Goal: Information Seeking & Learning: Learn about a topic

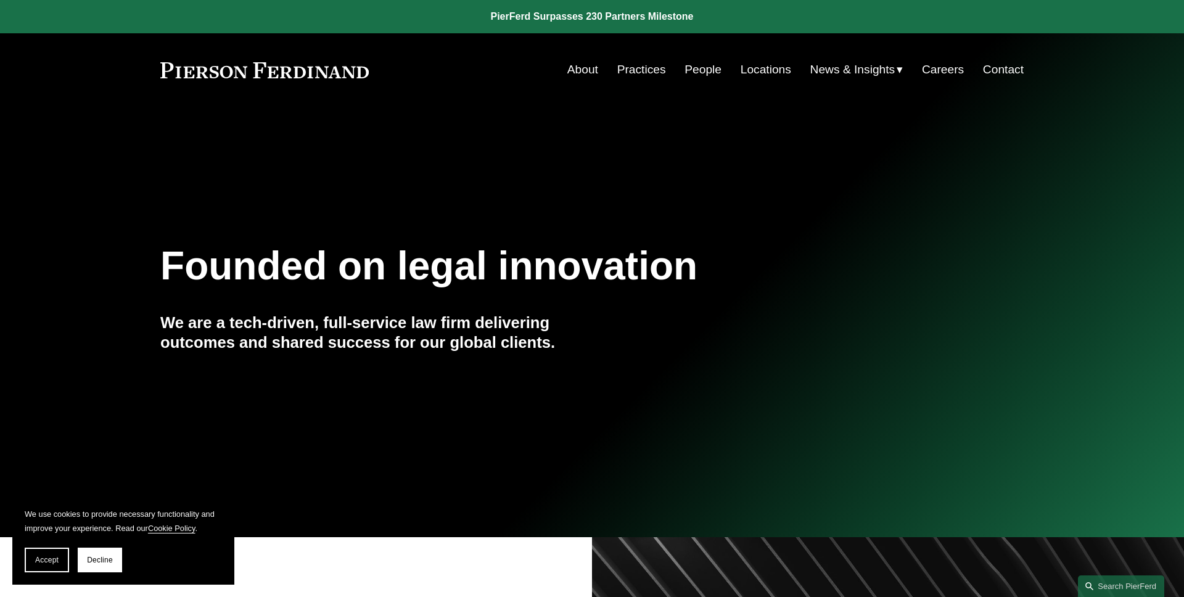
click at [47, 558] on span "Accept" at bounding box center [46, 559] width 23 height 9
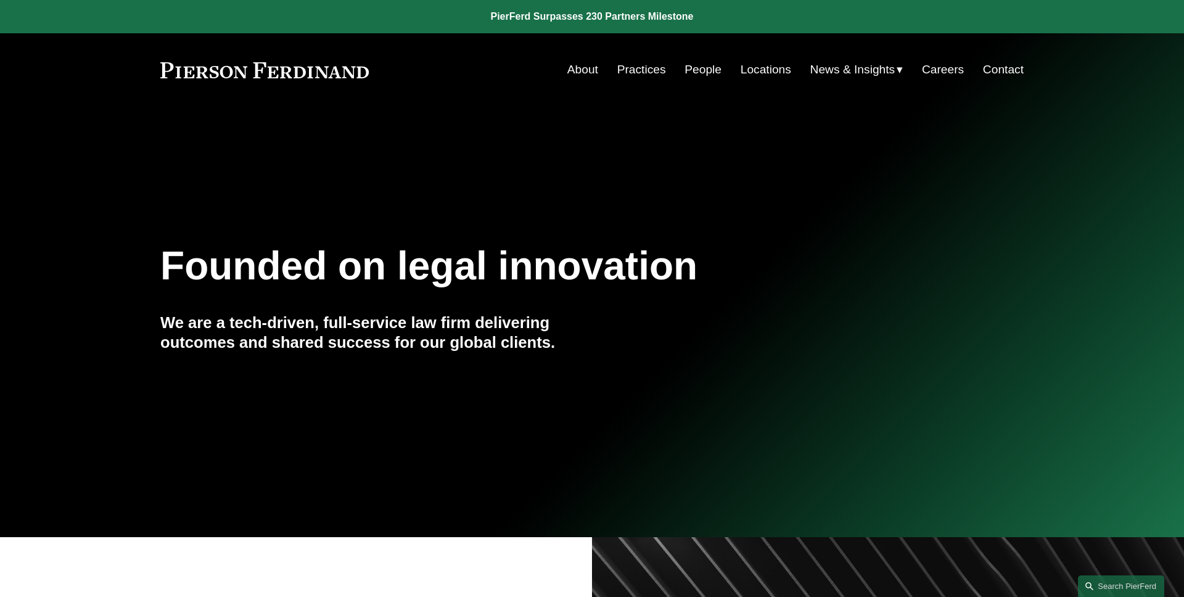
click at [0, 0] on span "Insights" at bounding box center [0, 0] width 0 height 0
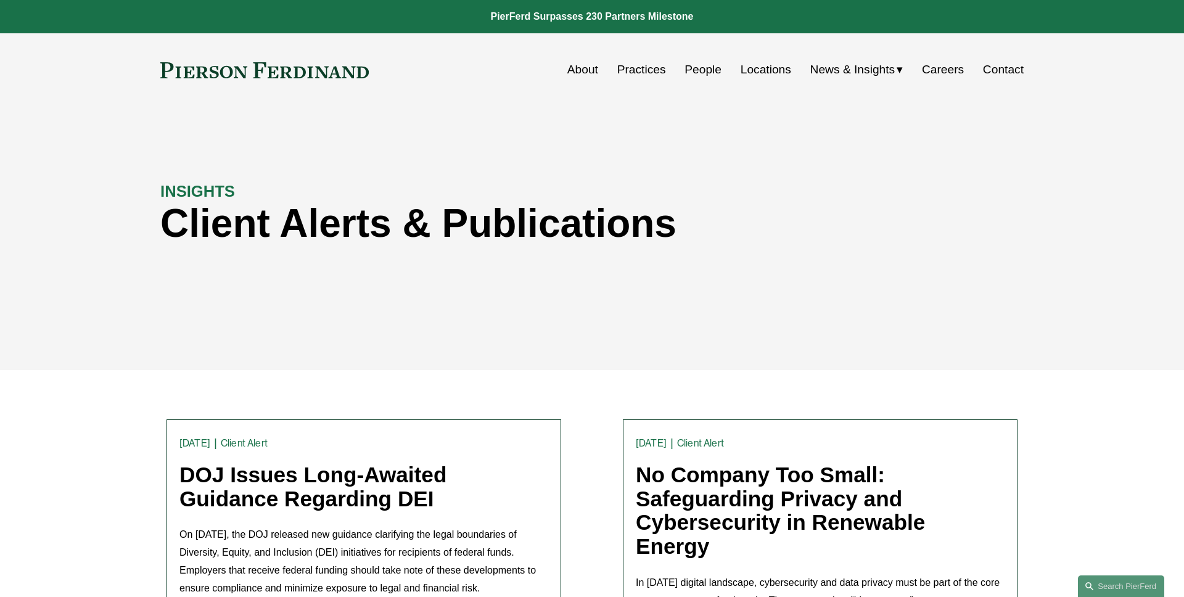
click at [365, 499] on link "DOJ Issues Long-Awaited Guidance Regarding DEI" at bounding box center [312, 486] width 267 height 48
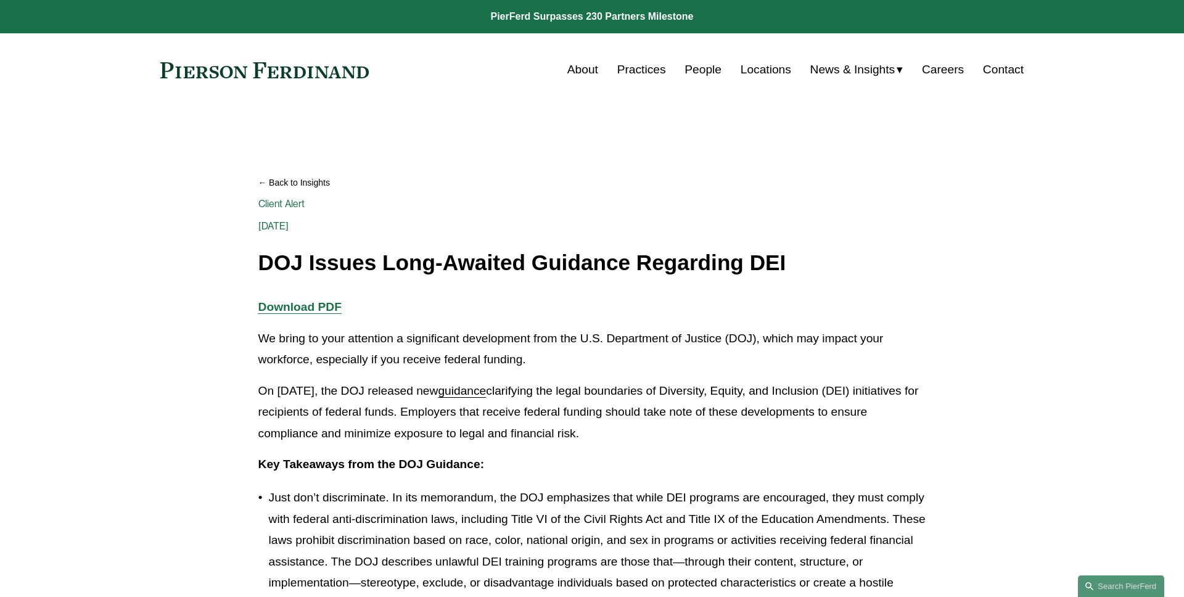
click at [706, 72] on link "People" at bounding box center [702, 69] width 37 height 23
click at [300, 180] on link "Back to Insights" at bounding box center [592, 183] width 668 height 22
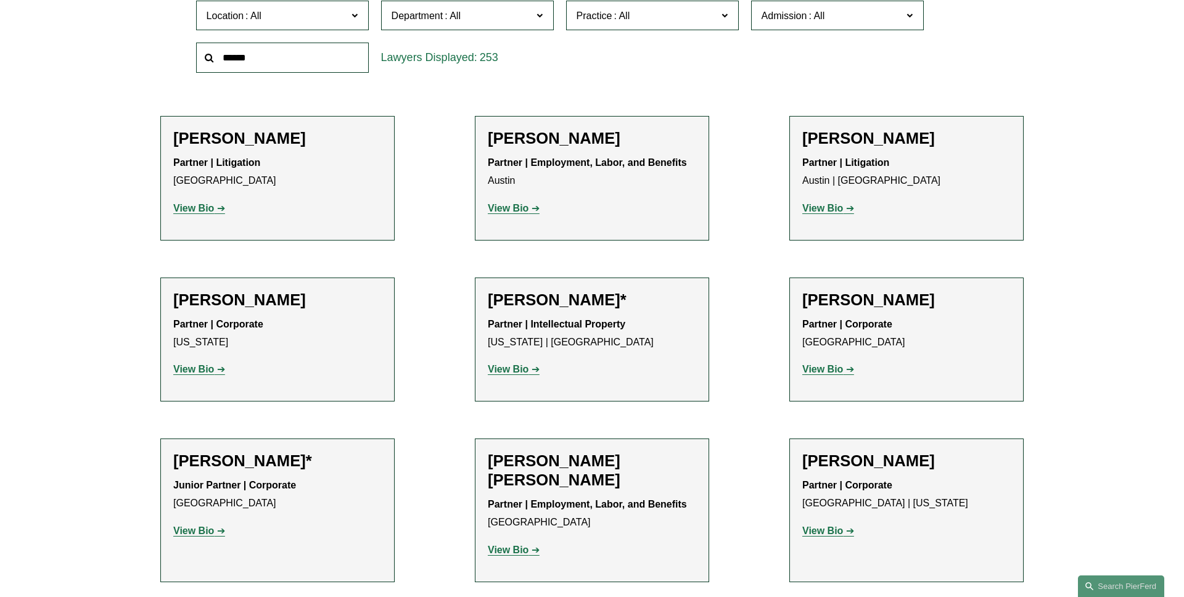
scroll to position [475, 0]
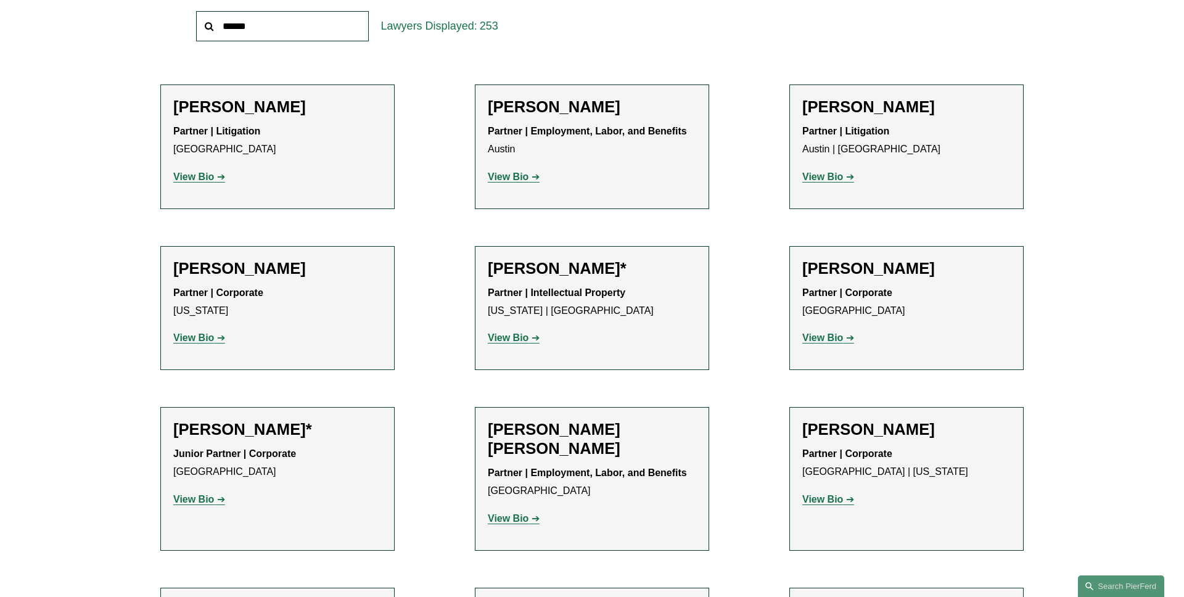
click at [511, 517] on strong "View Bio" at bounding box center [508, 518] width 41 height 10
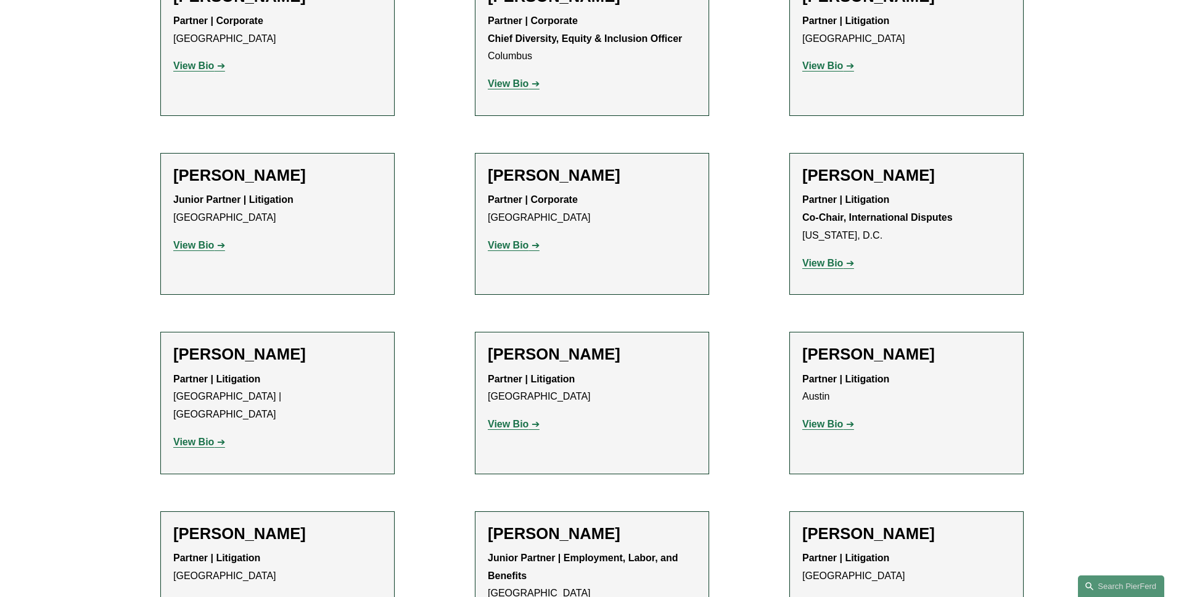
scroll to position [1999, 0]
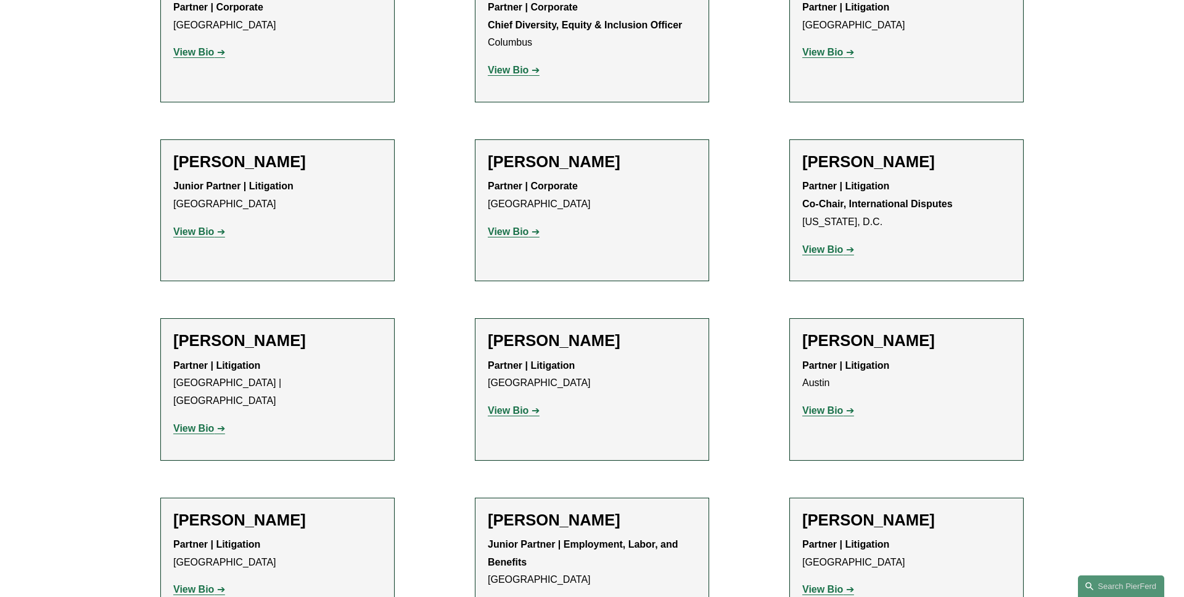
click at [524, 596] on strong "View Bio" at bounding box center [508, 607] width 41 height 10
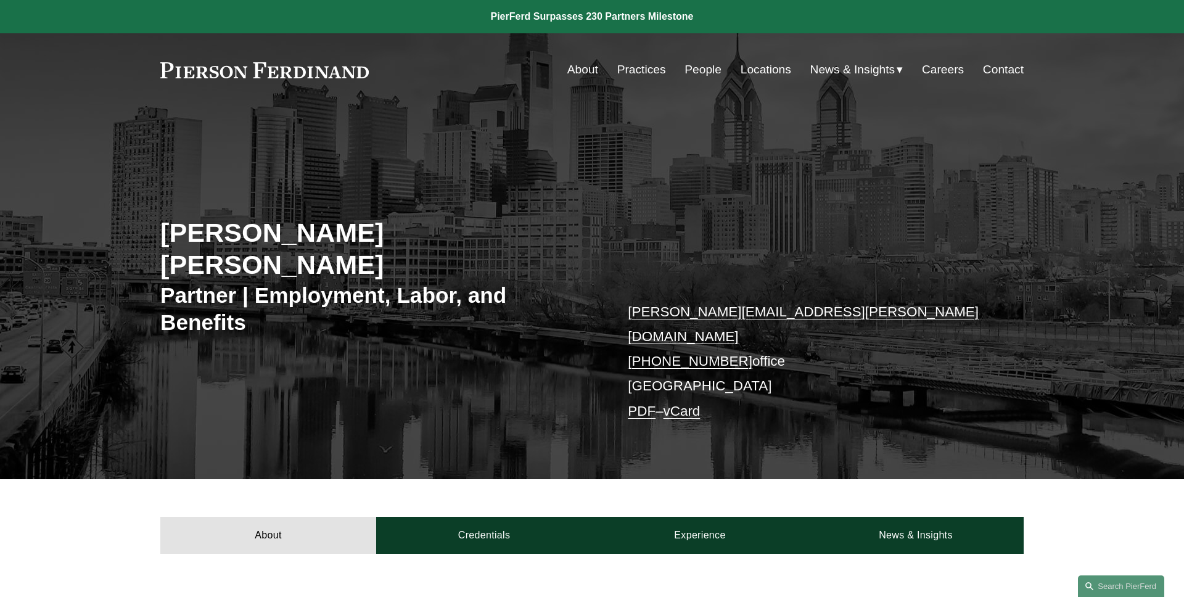
drag, startPoint x: 579, startPoint y: 235, endPoint x: 131, endPoint y: 224, distance: 448.3
click at [131, 224] on div "Giovanni D. Antonucci Di Cesare Partner | Employment, Labor, and Benefits giova…" at bounding box center [592, 310] width 1184 height 337
copy h2 "Giovanni D. Antonucci Di Cesare"
click at [131, 224] on div "Giovanni D. Antonucci Di Cesare Partner | Employment, Labor, and Benefits giova…" at bounding box center [592, 310] width 1184 height 337
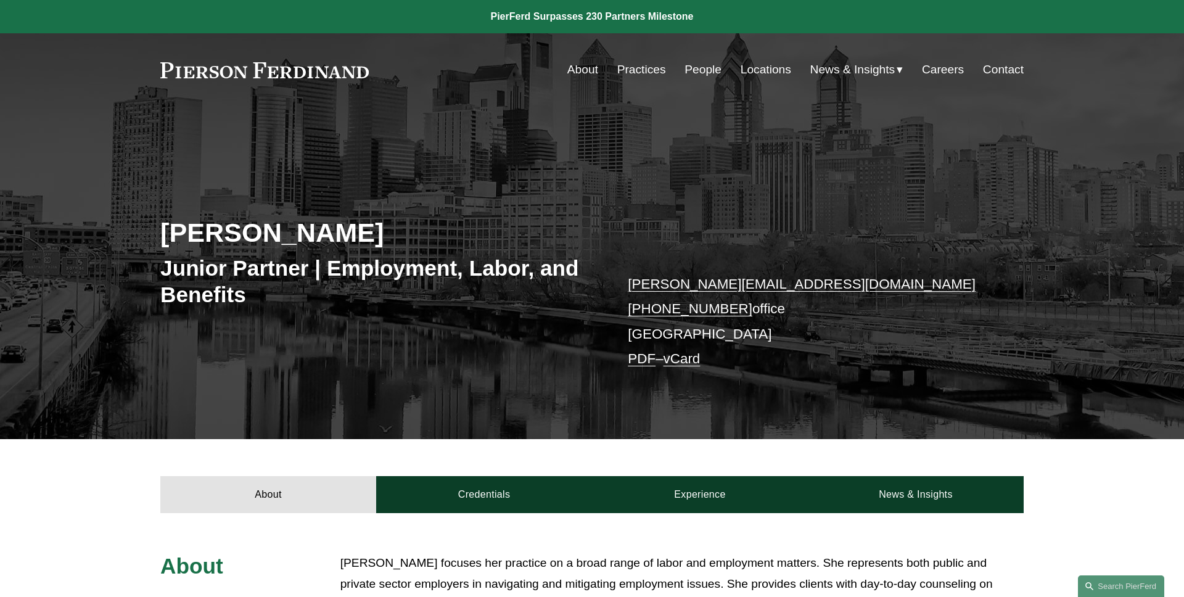
drag, startPoint x: 380, startPoint y: 238, endPoint x: 149, endPoint y: 238, distance: 231.8
click at [149, 238] on div "Allison M. Bustin Junior Partner | Employment, Labor, and Benefits allison.bust…" at bounding box center [592, 290] width 1184 height 297
copy h2 "Allison M. Bustin"
click at [149, 238] on div "Allison M. Bustin Junior Partner | Employment, Labor, and Benefits allison.bust…" at bounding box center [592, 290] width 1184 height 297
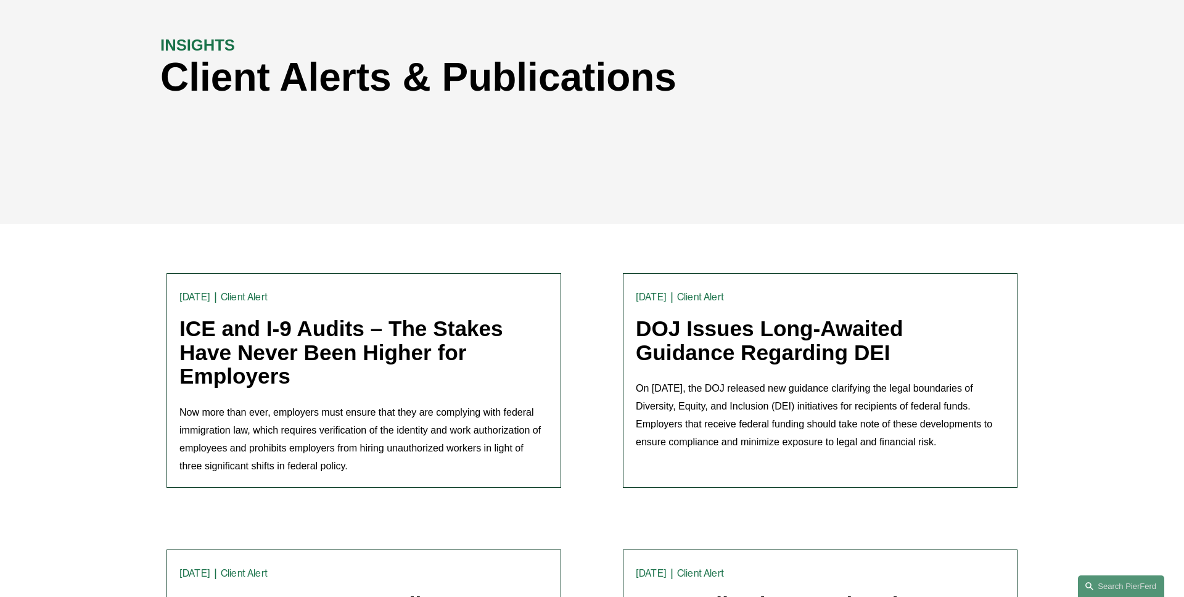
scroll to position [150, 0]
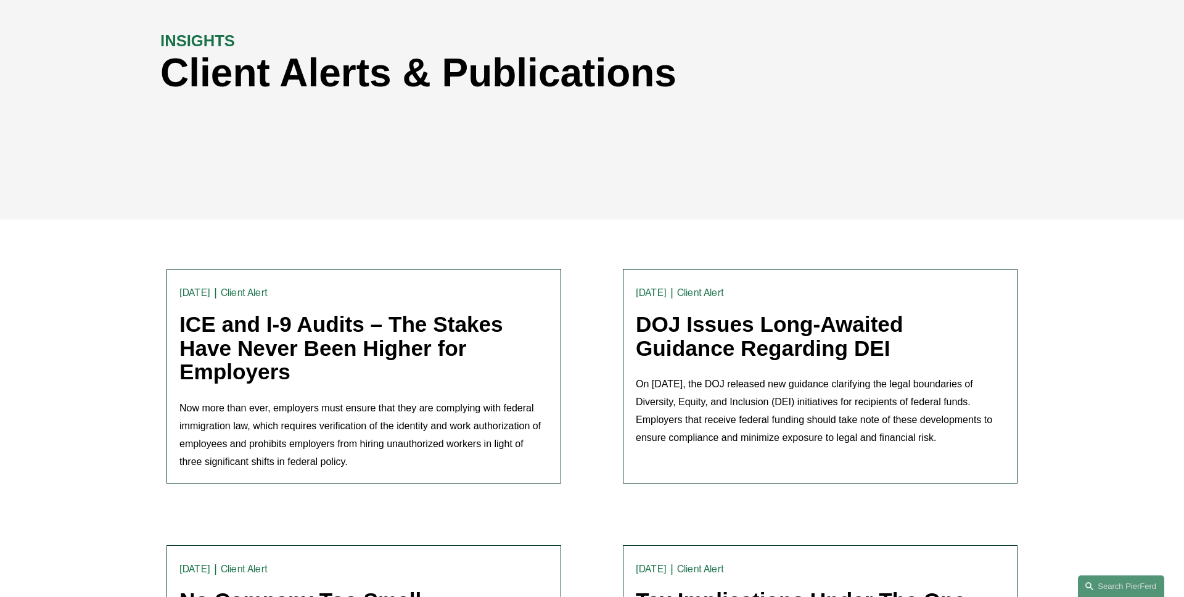
click at [242, 345] on link "ICE and I-9 Audits – The Stakes Have Never Been Higher for Employers" at bounding box center [341, 348] width 324 height 72
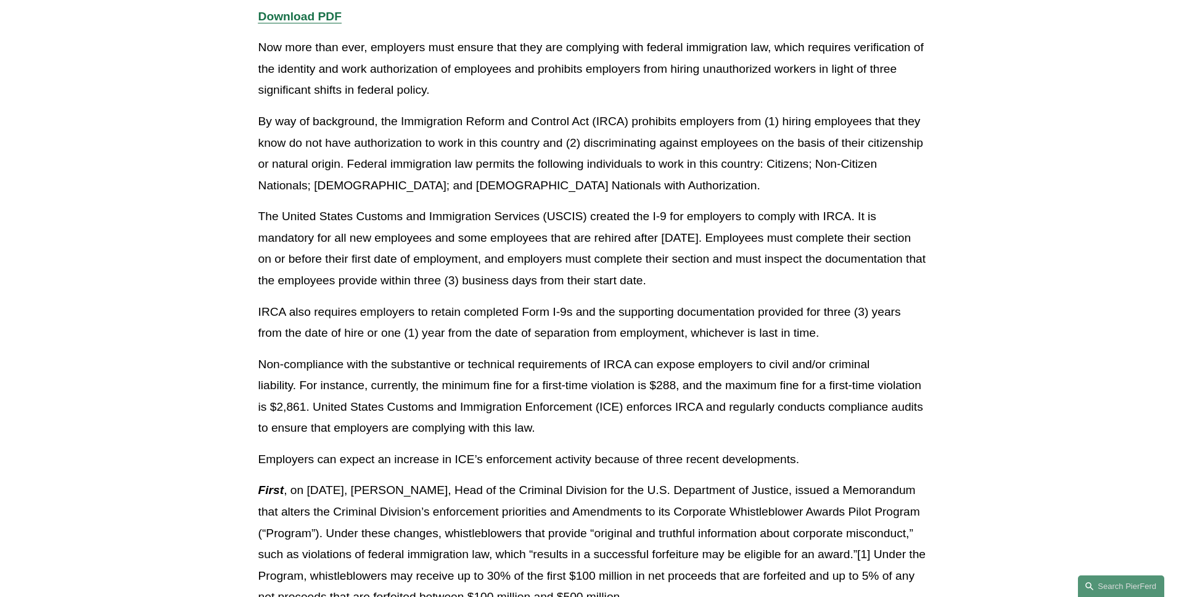
scroll to position [165, 0]
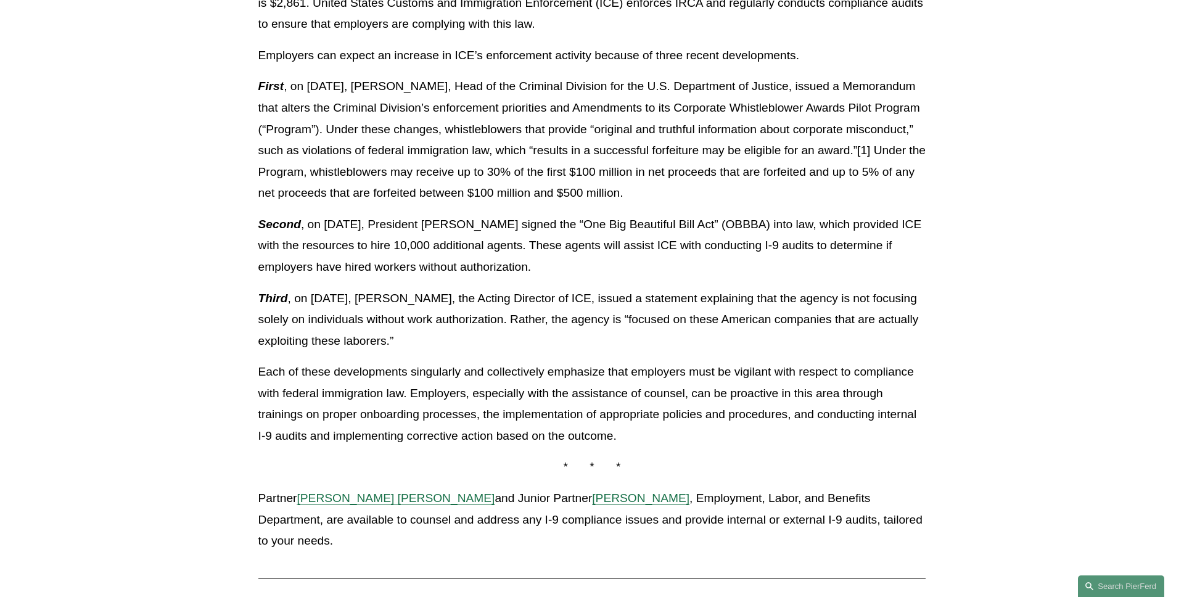
scroll to position [749, 0]
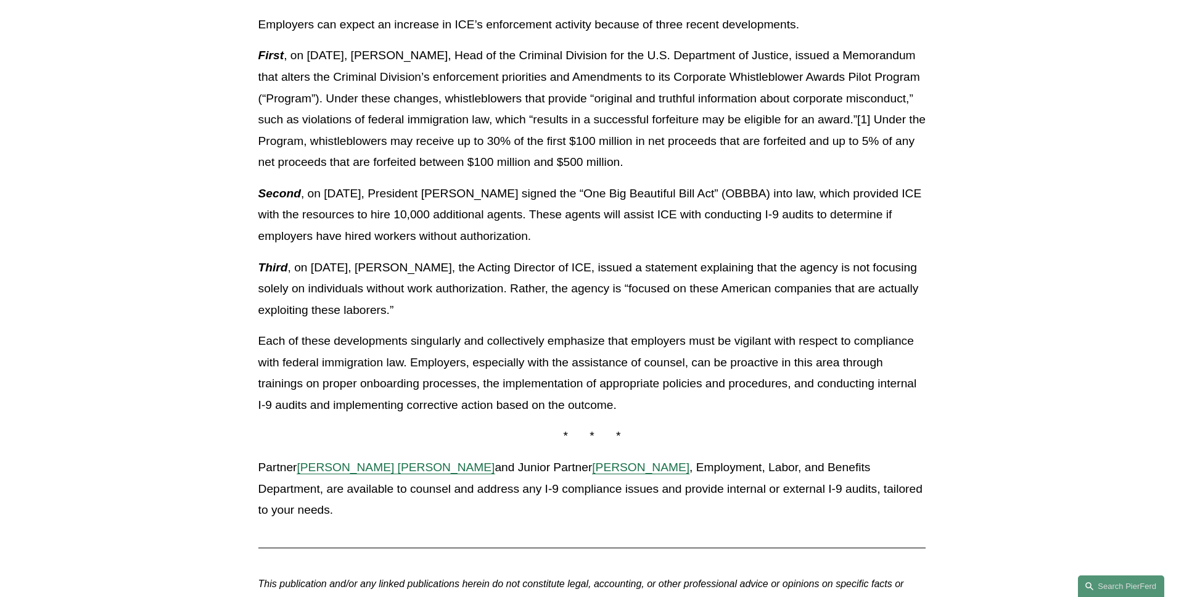
click at [371, 463] on span "[PERSON_NAME] [PERSON_NAME]" at bounding box center [395, 466] width 198 height 13
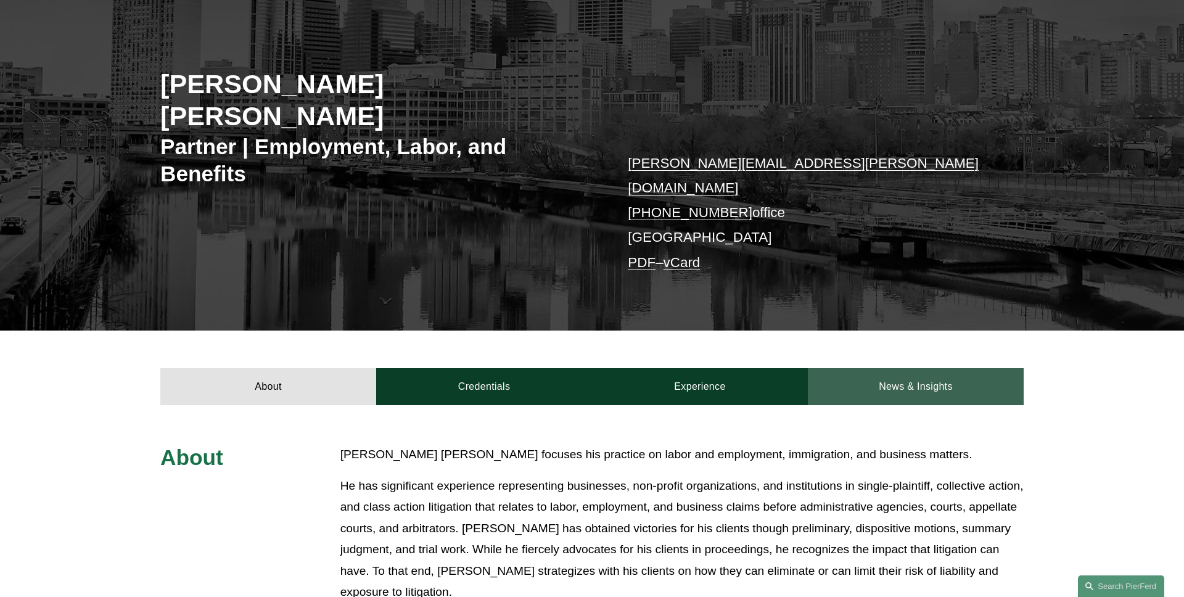
click at [937, 368] on link "News & Insights" at bounding box center [915, 386] width 216 height 37
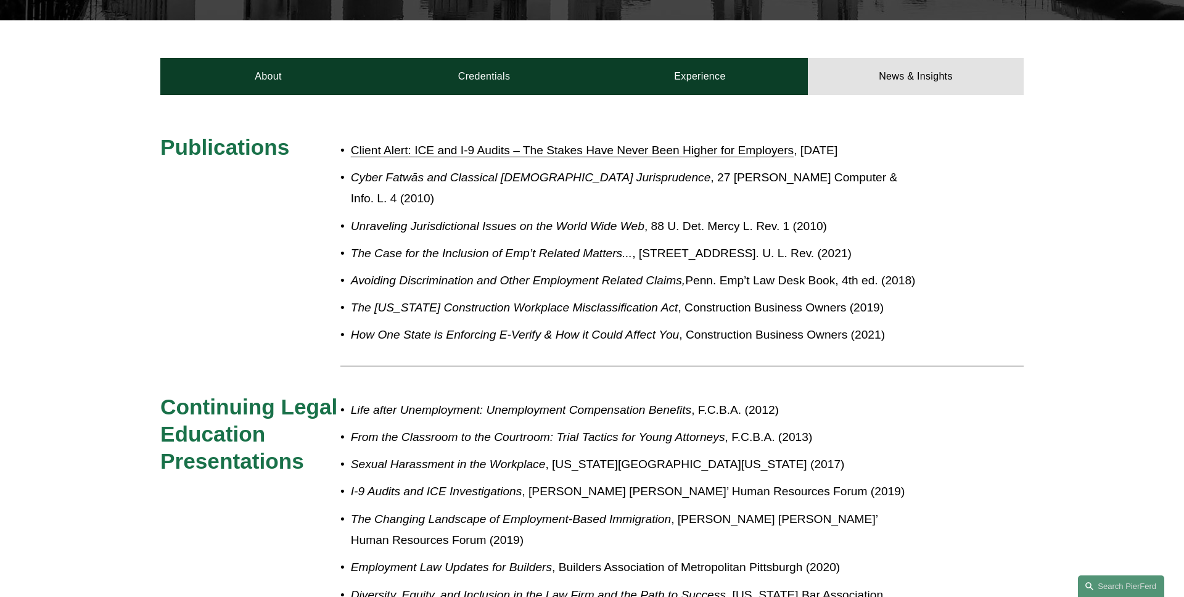
scroll to position [466, 0]
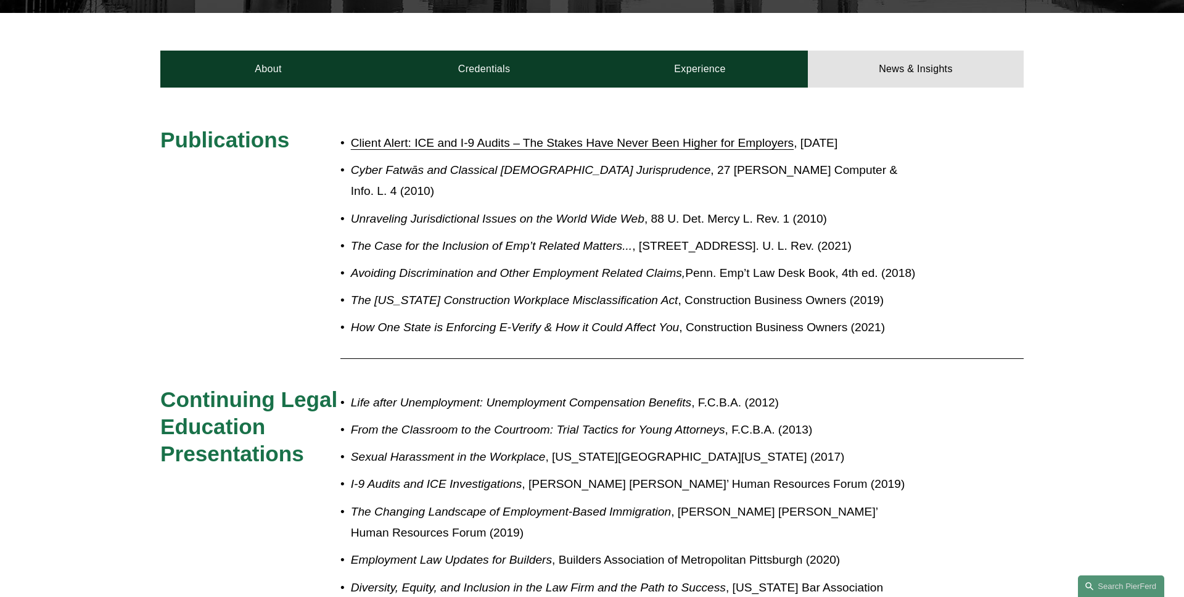
click at [555, 136] on link "Client Alert: ICE and I-9 Audits – The Stakes Have Never Been Higher for Employ…" at bounding box center [572, 142] width 443 height 13
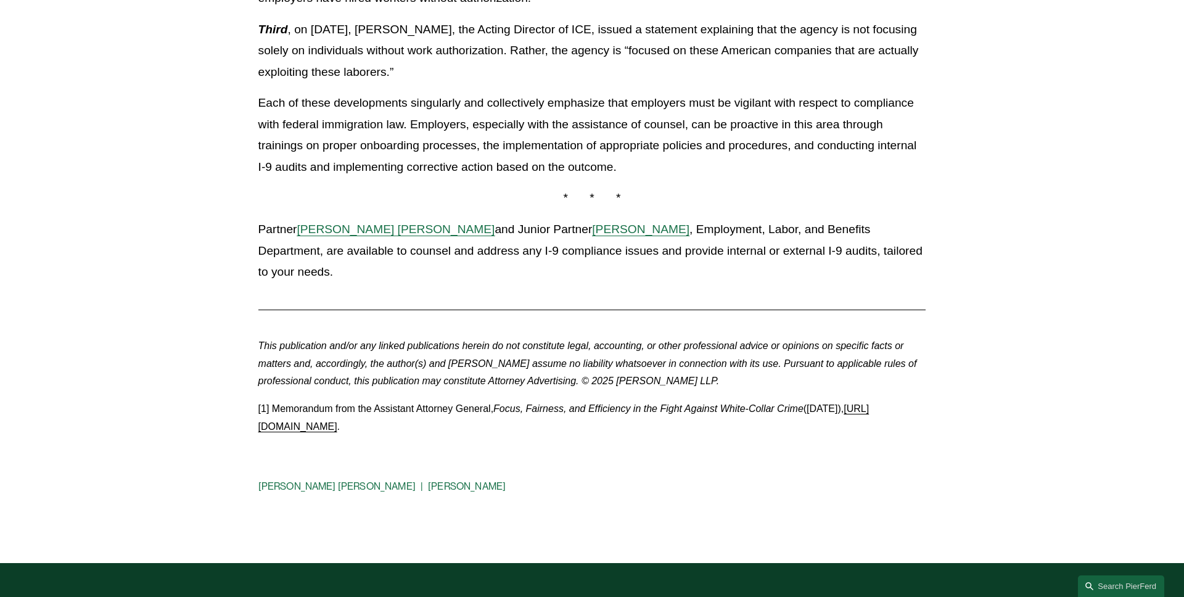
scroll to position [993, 0]
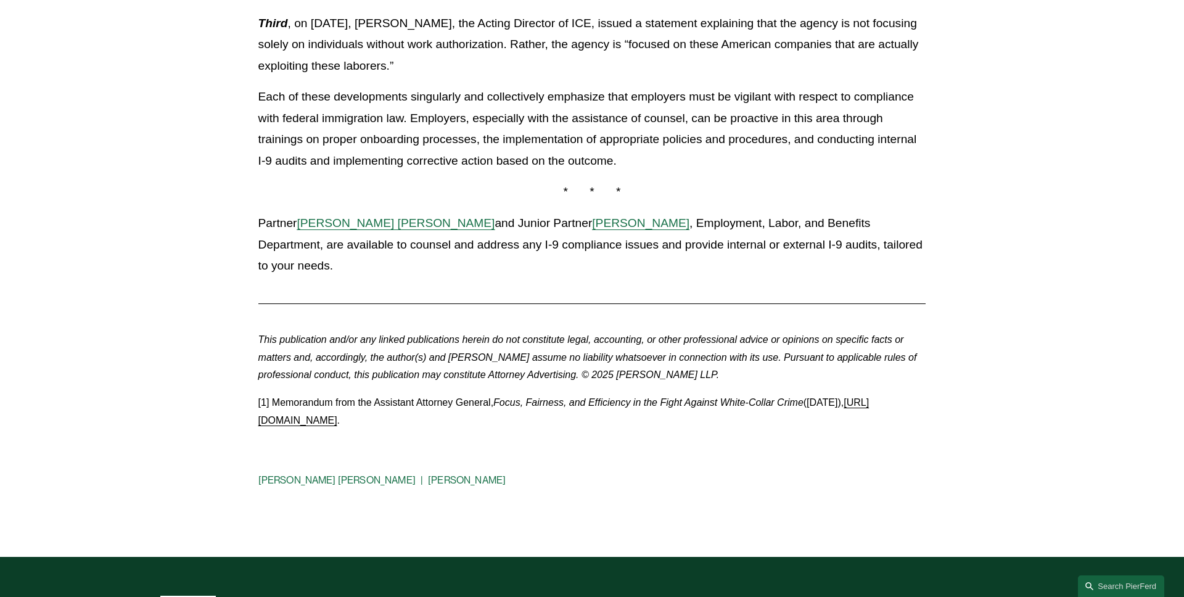
click at [616, 225] on span "[PERSON_NAME]" at bounding box center [640, 222] width 97 height 13
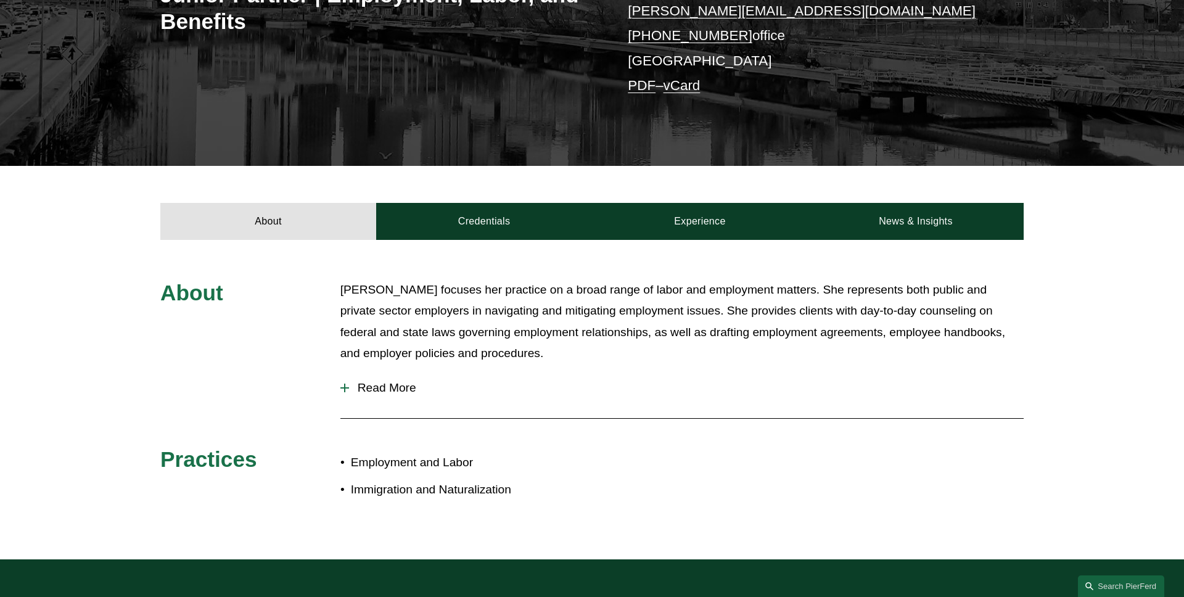
scroll to position [367, 0]
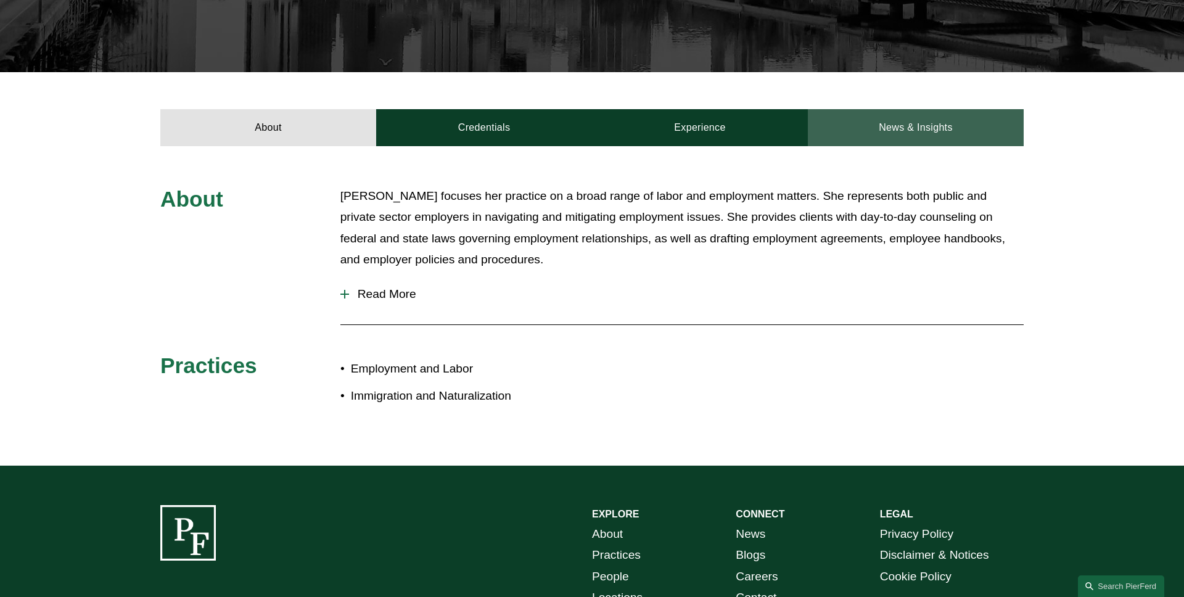
click at [877, 120] on link "News & Insights" at bounding box center [915, 127] width 216 height 37
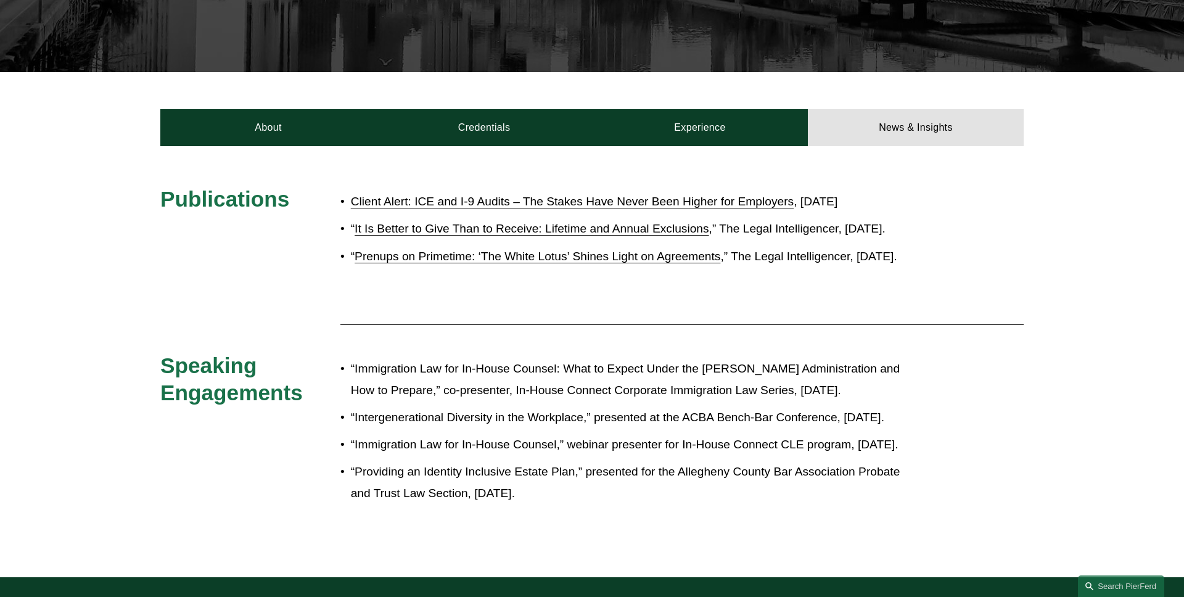
click at [629, 195] on link "Client Alert: ICE and I-9 Audits – The Stakes Have Never Been Higher for Employ…" at bounding box center [572, 201] width 443 height 13
